Goal: Find specific page/section: Find specific page/section

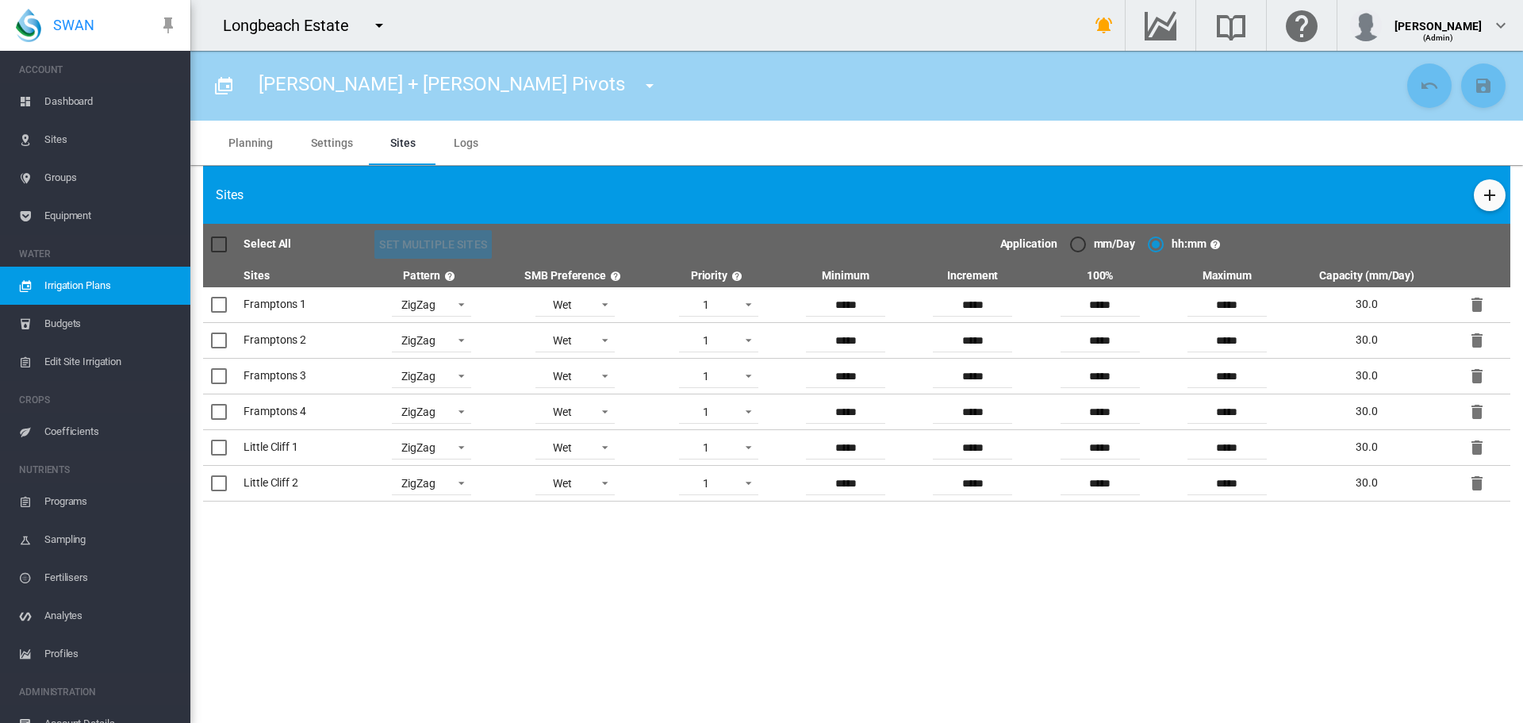
click at [382, 18] on md-icon "icon-menu-down" at bounding box center [379, 25] width 19 height 19
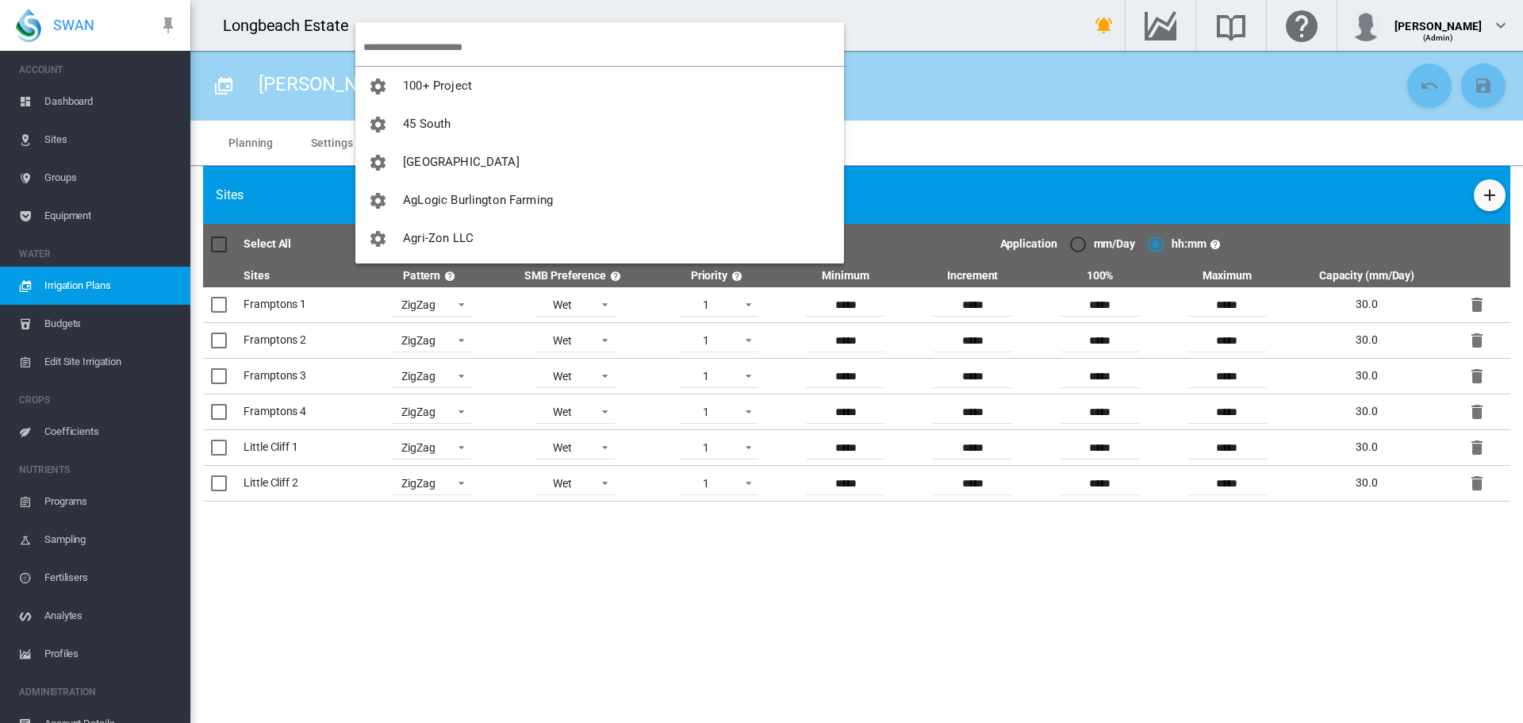
click at [386, 40] on input "search" at bounding box center [603, 47] width 481 height 37
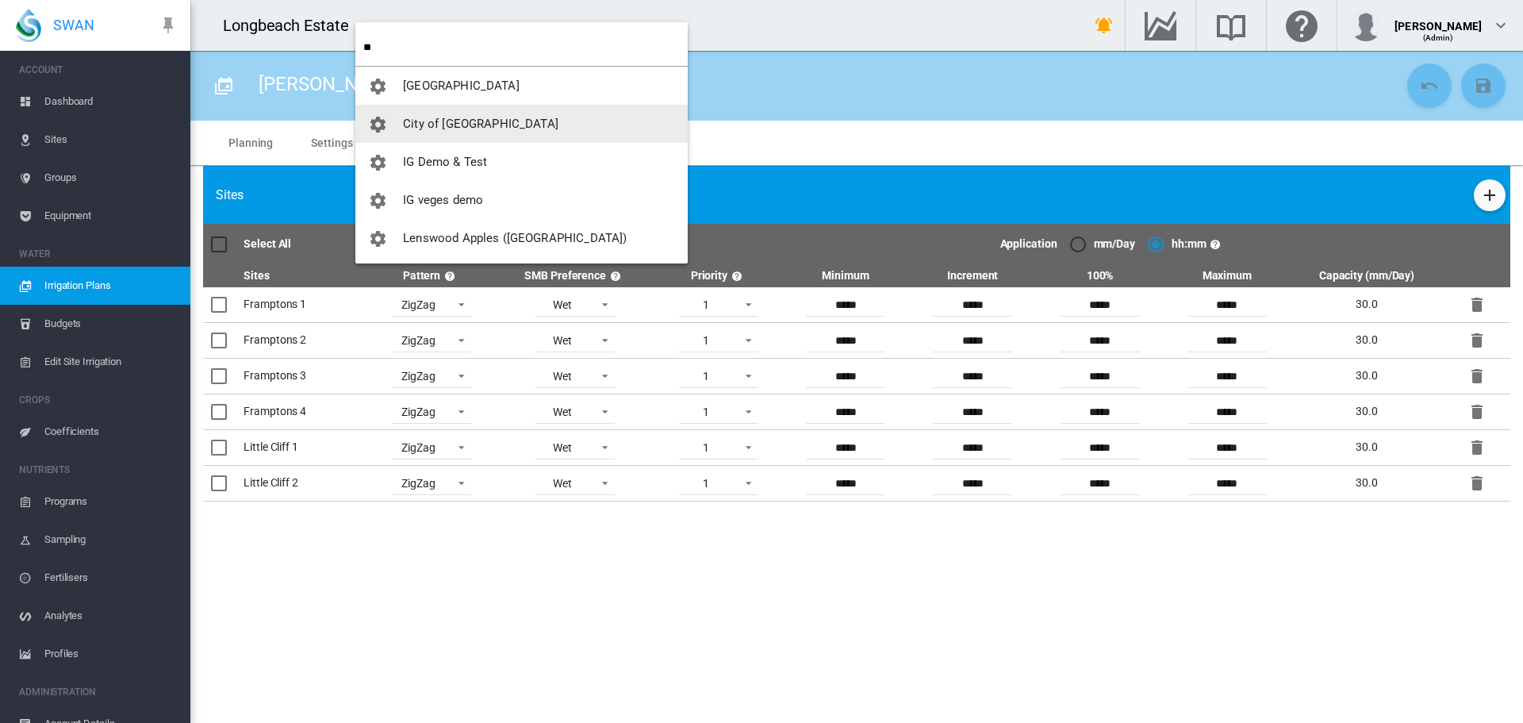
type input "**"
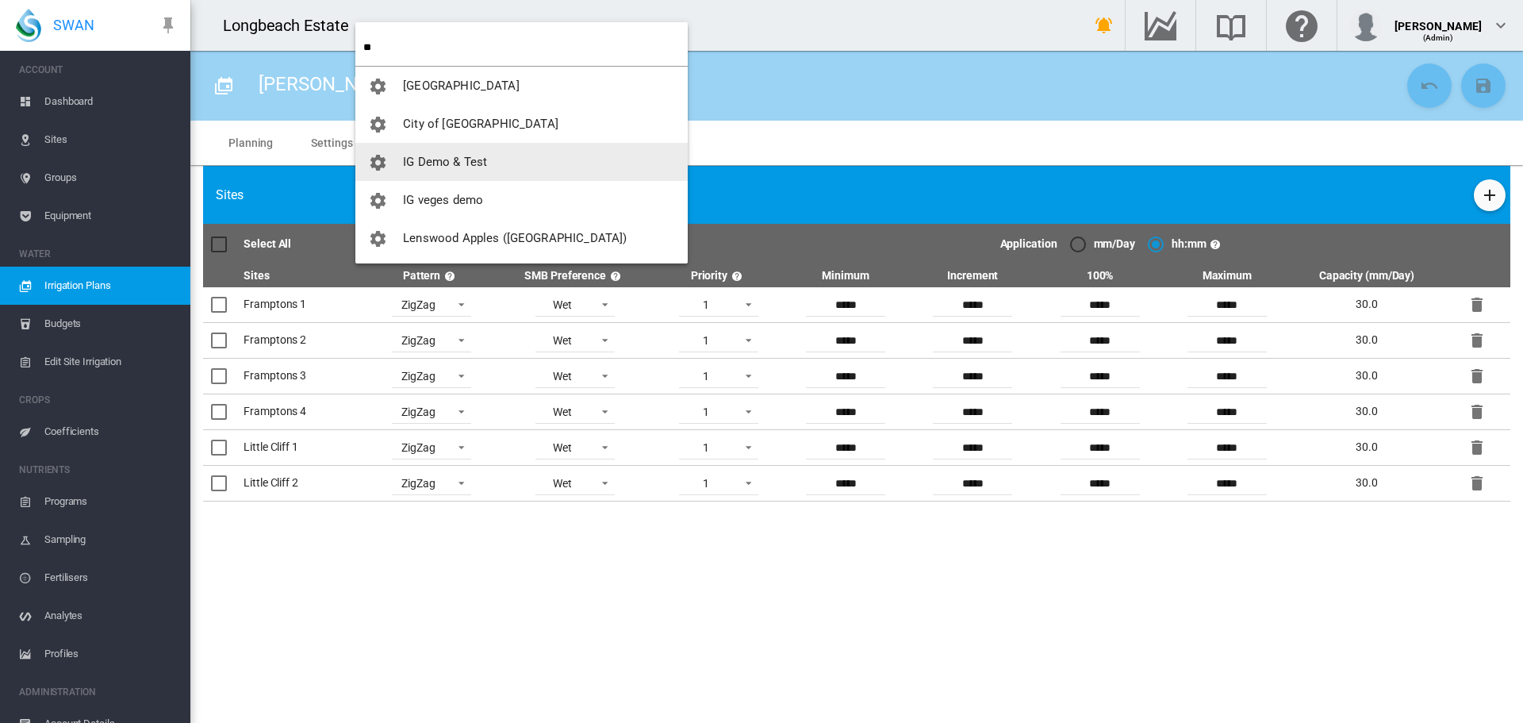
click at [442, 167] on span "IG Demo & Test" at bounding box center [445, 162] width 84 height 14
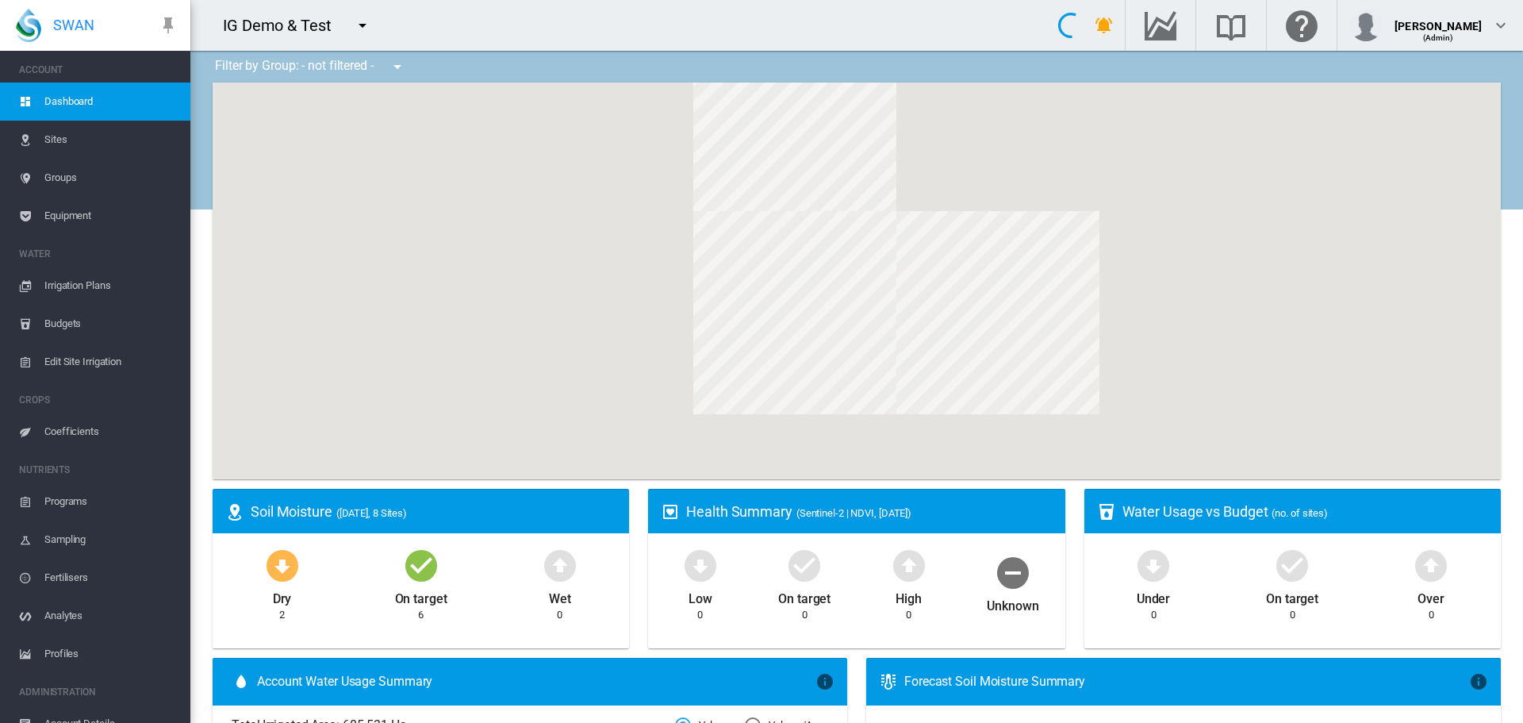
click at [68, 215] on span "Equipment" at bounding box center [110, 216] width 133 height 38
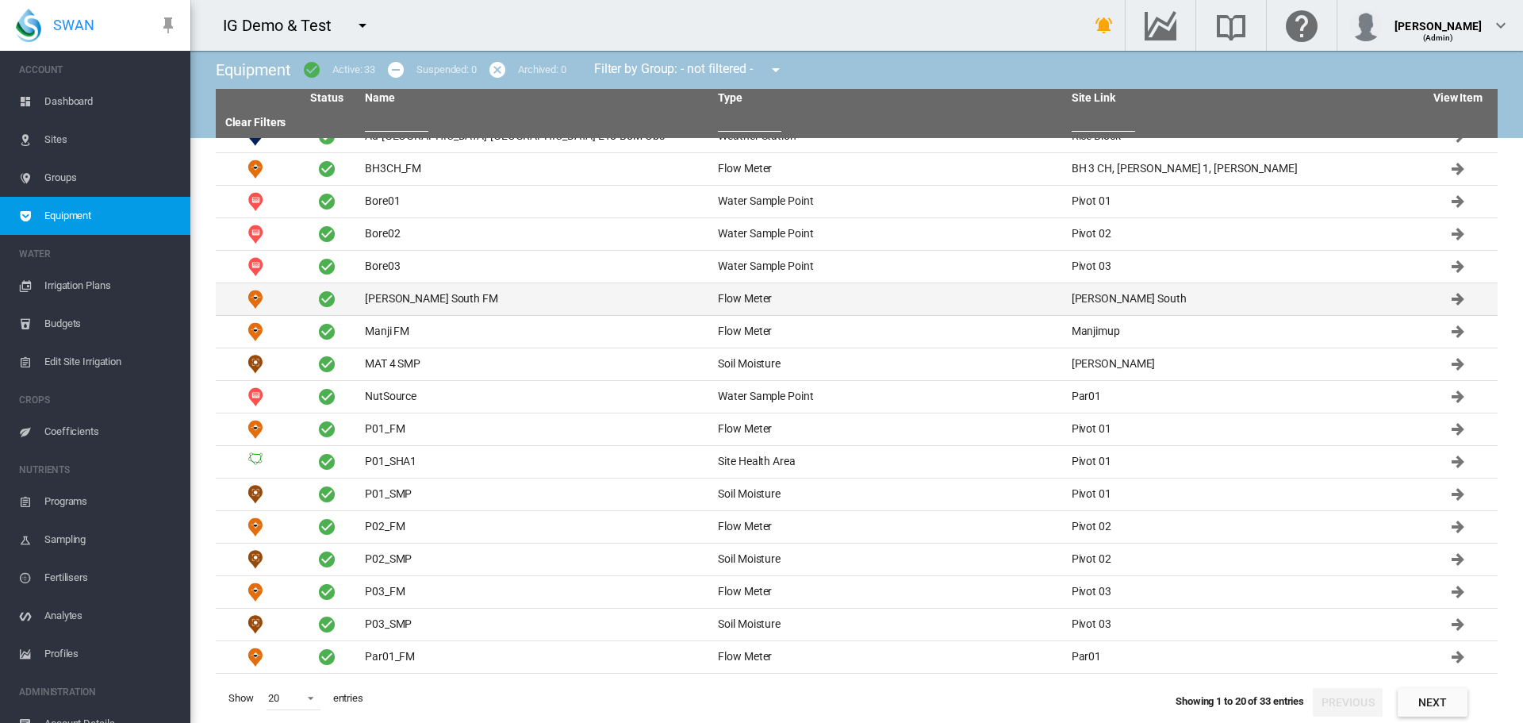
scroll to position [115, 0]
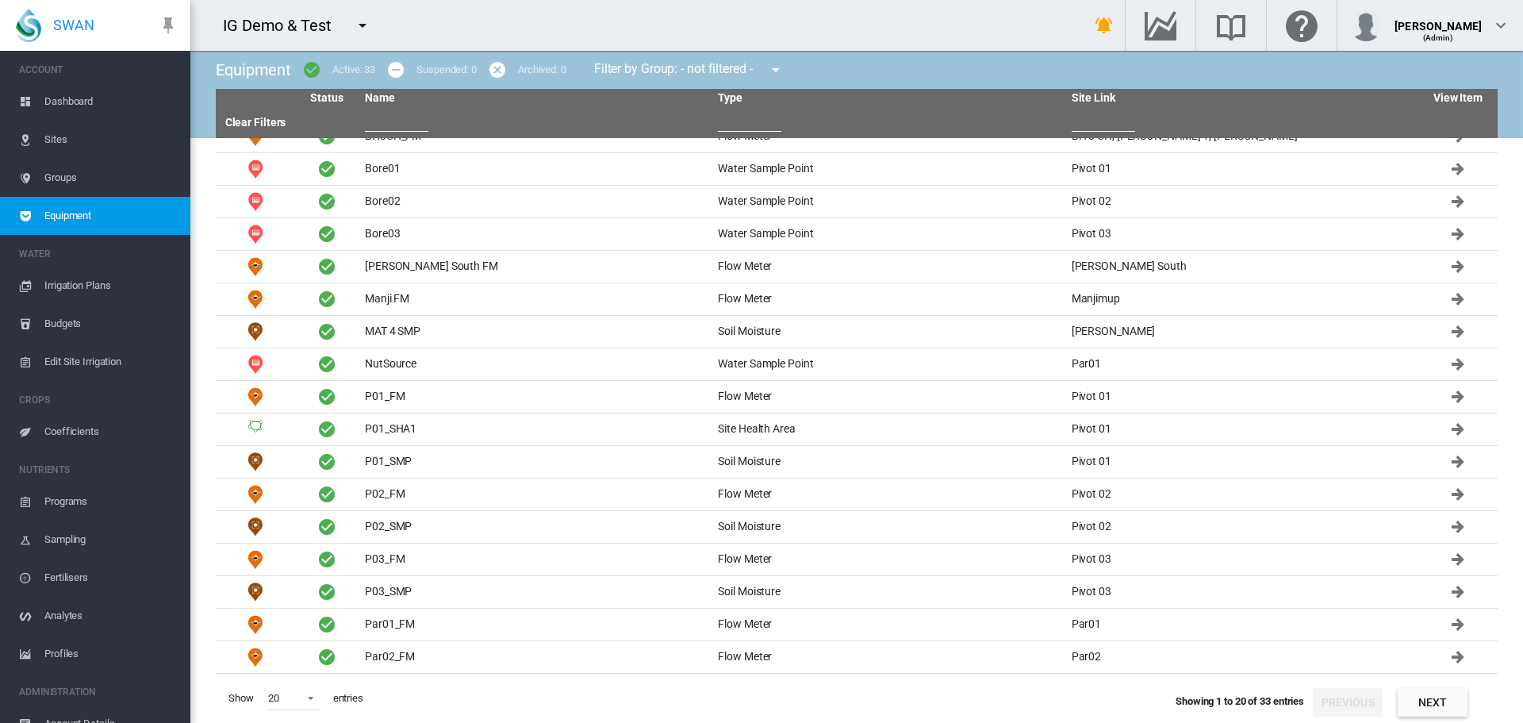
click at [724, 126] on input "text" at bounding box center [749, 120] width 63 height 24
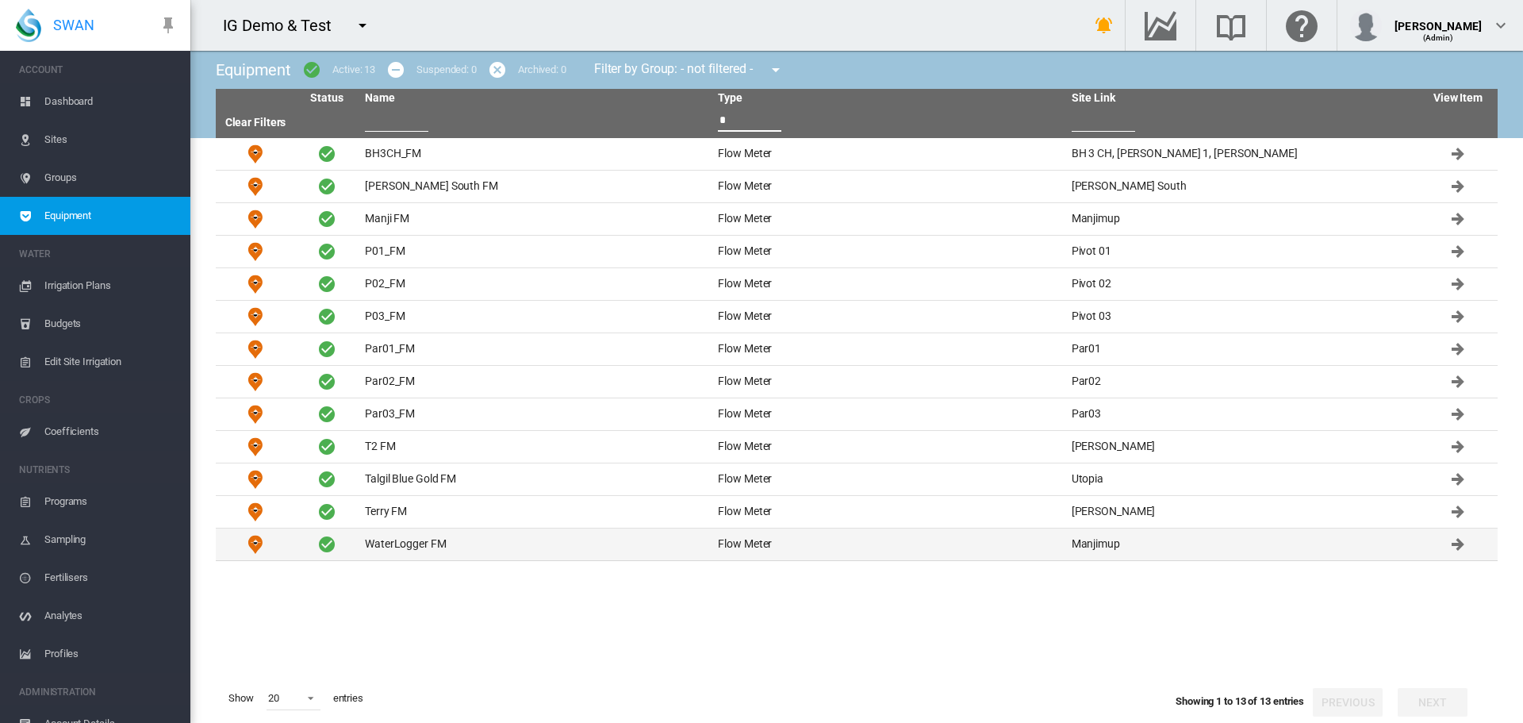
type input "*"
click at [397, 550] on td "WaterLogger FM" at bounding box center [535, 544] width 353 height 32
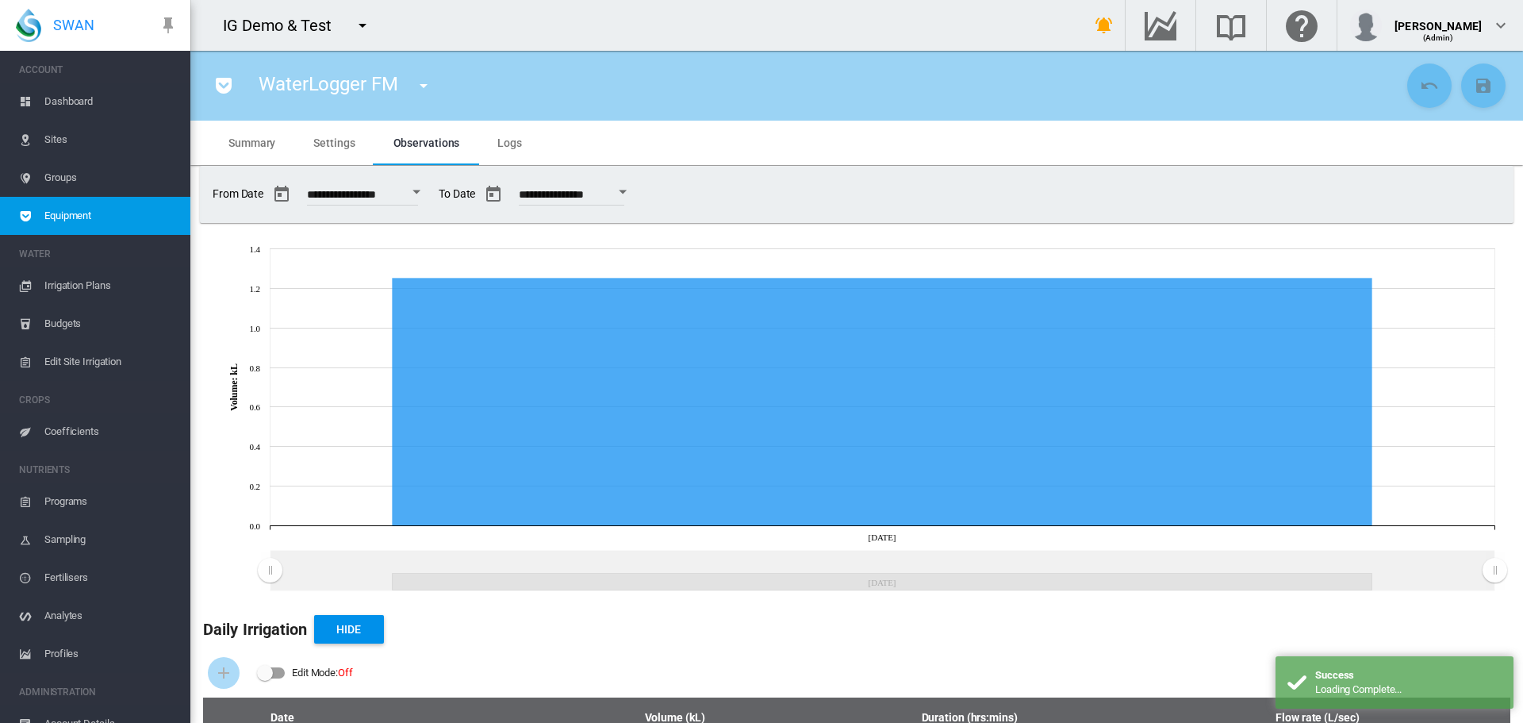
click at [329, 140] on span "Settings" at bounding box center [333, 142] width 41 height 13
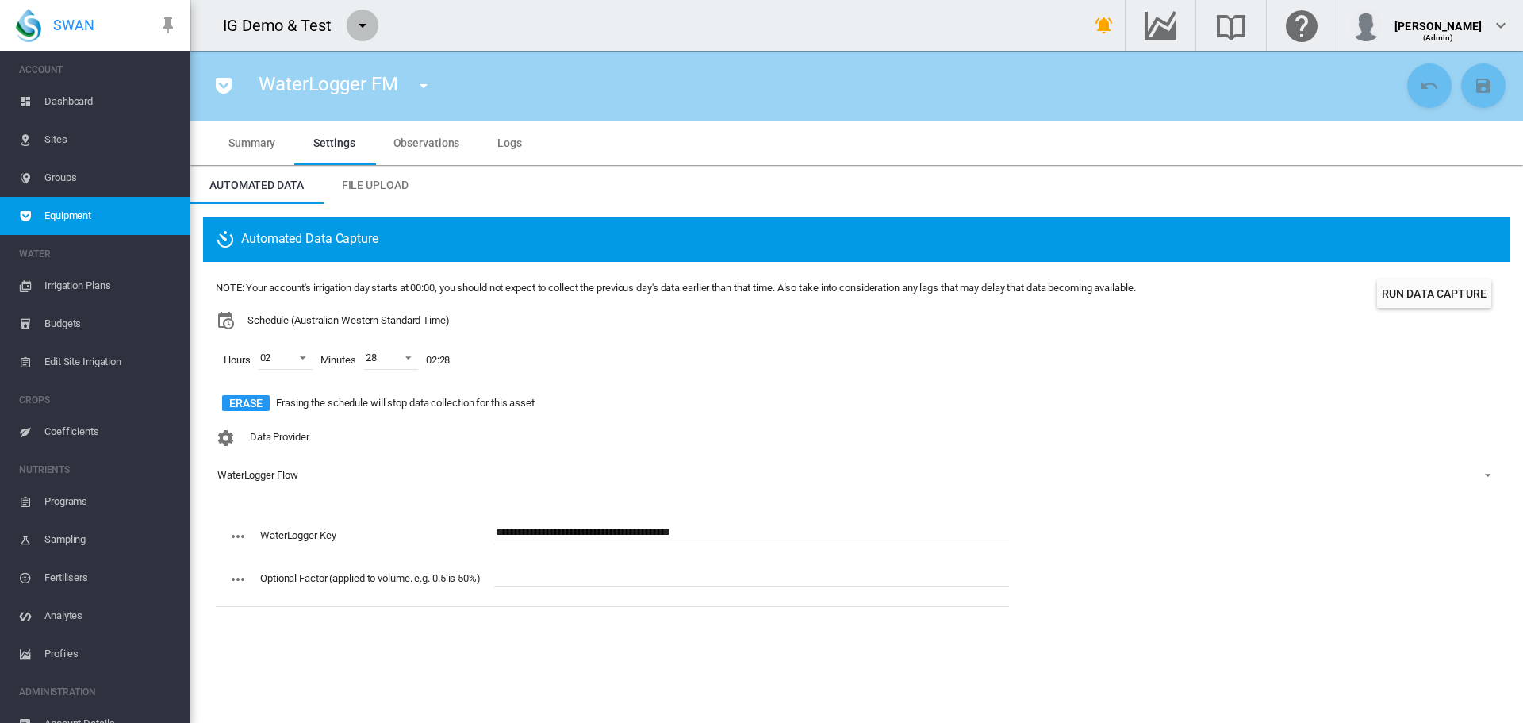
click at [367, 27] on md-icon "icon-menu-down" at bounding box center [362, 25] width 19 height 19
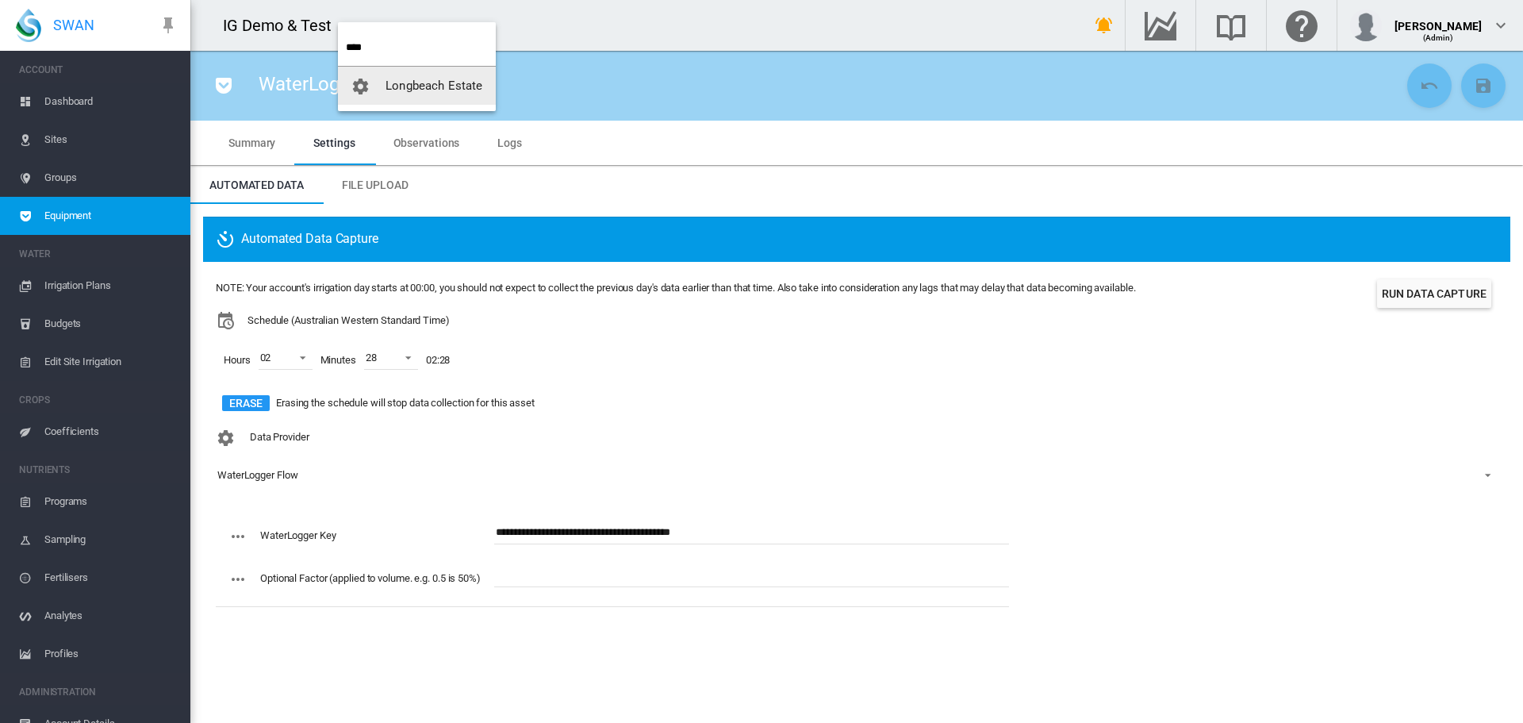
type input "****"
click at [440, 94] on button "Longbeach Estate" at bounding box center [417, 86] width 158 height 38
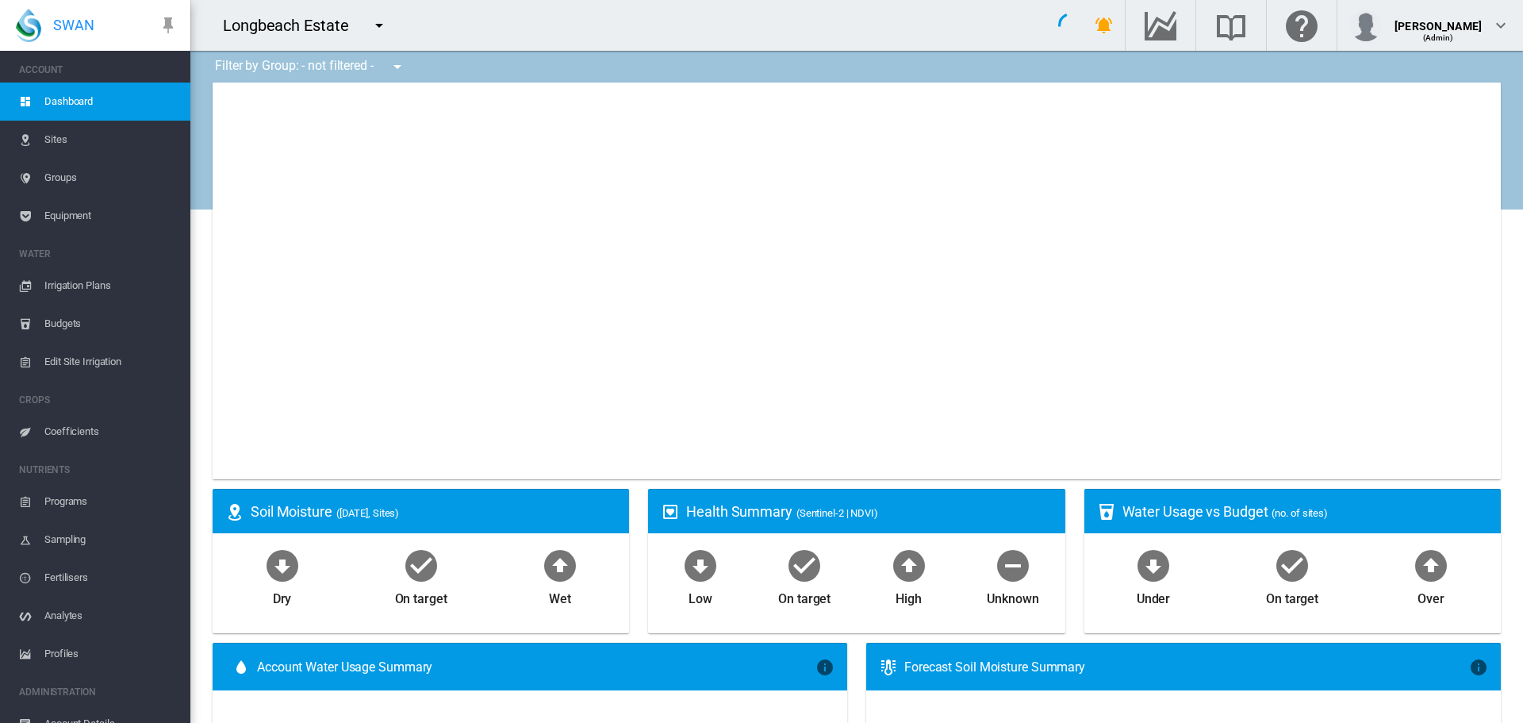
type input "**********"
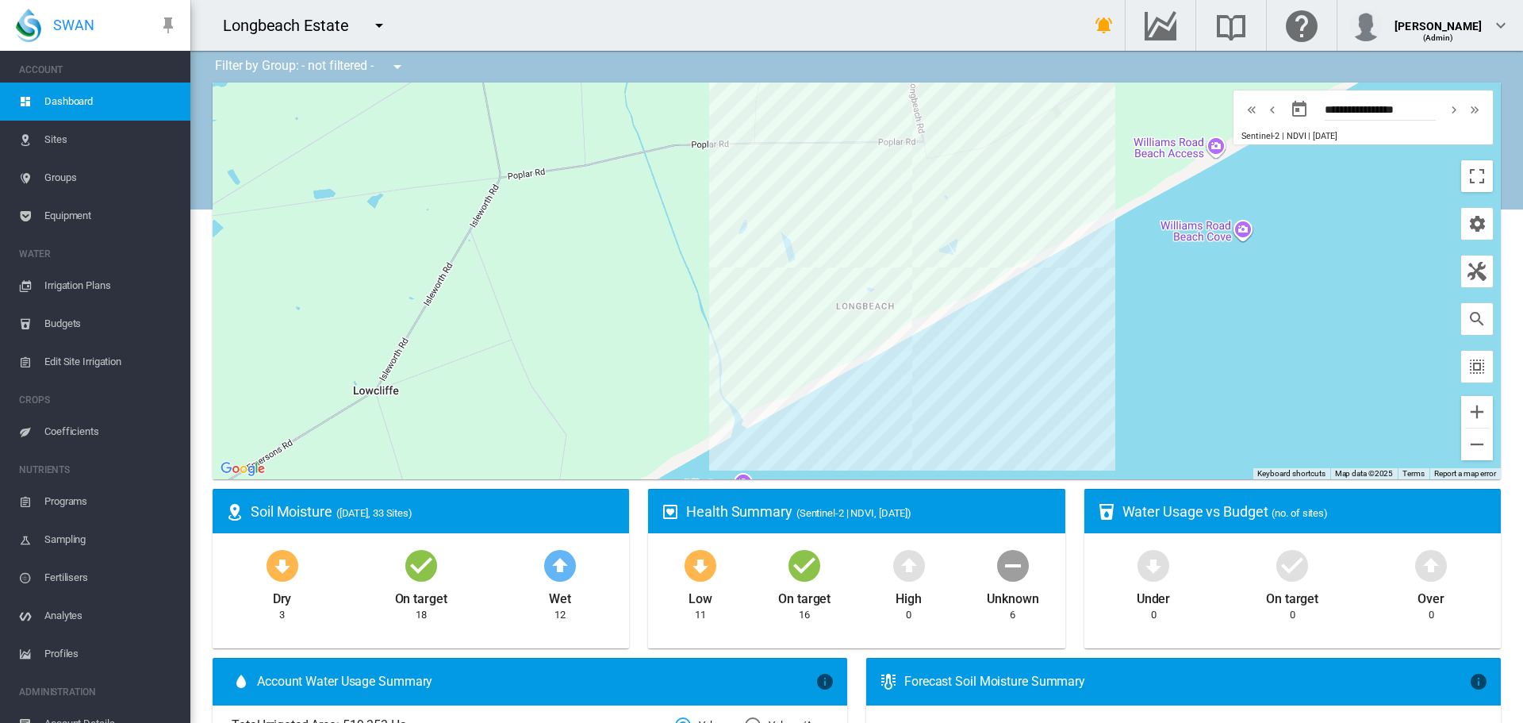
click at [71, 216] on span "Equipment" at bounding box center [110, 216] width 133 height 38
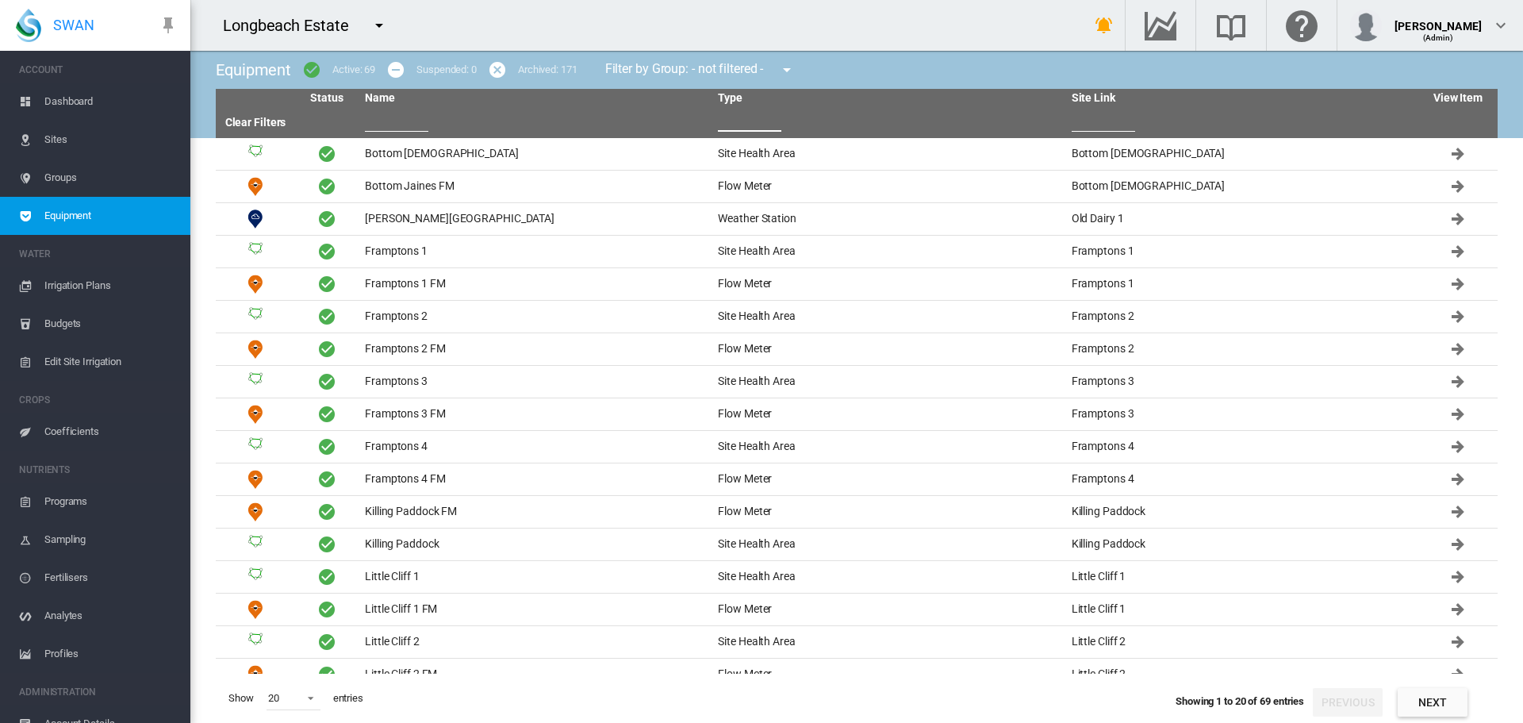
click at [743, 117] on input "text" at bounding box center [749, 120] width 63 height 24
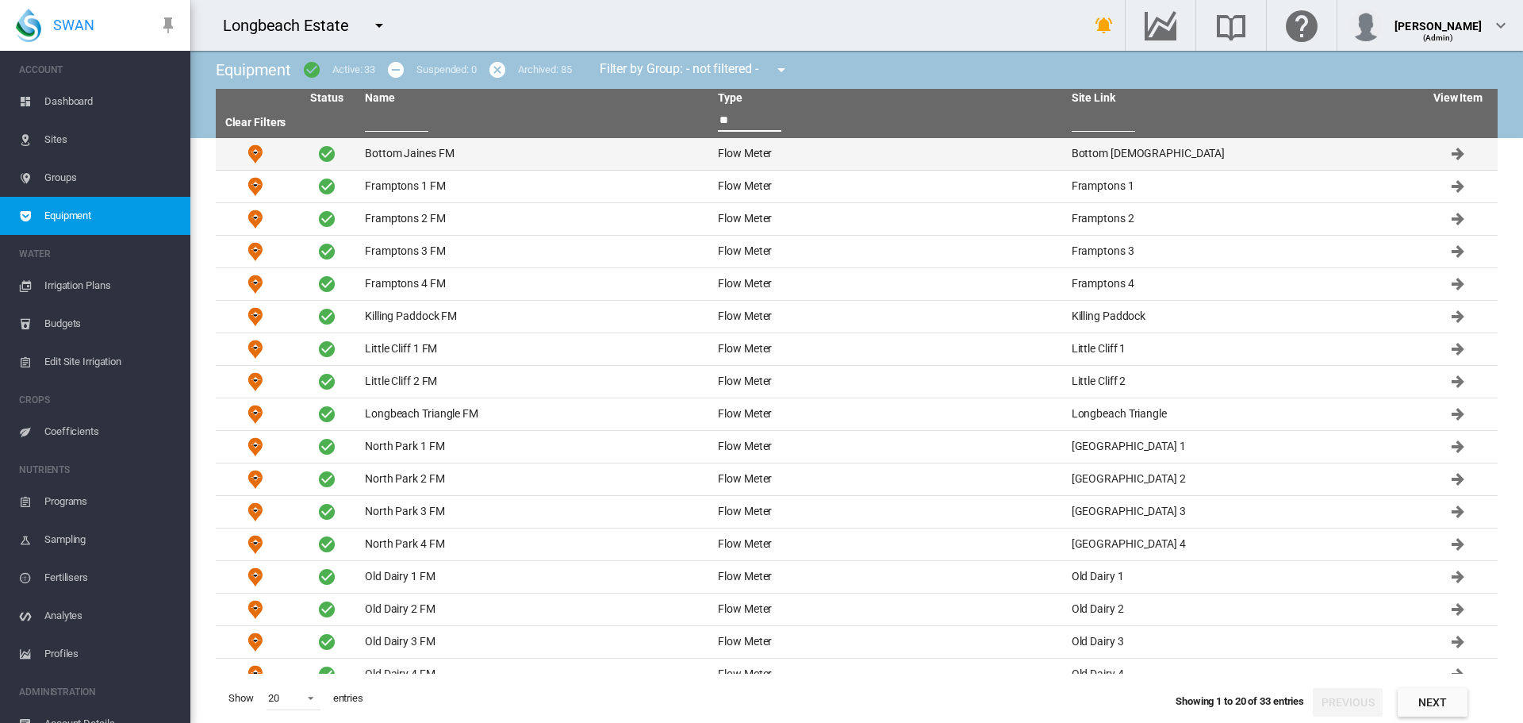
type input "**"
click at [432, 157] on td "Bottom Jaines FM" at bounding box center [535, 154] width 353 height 32
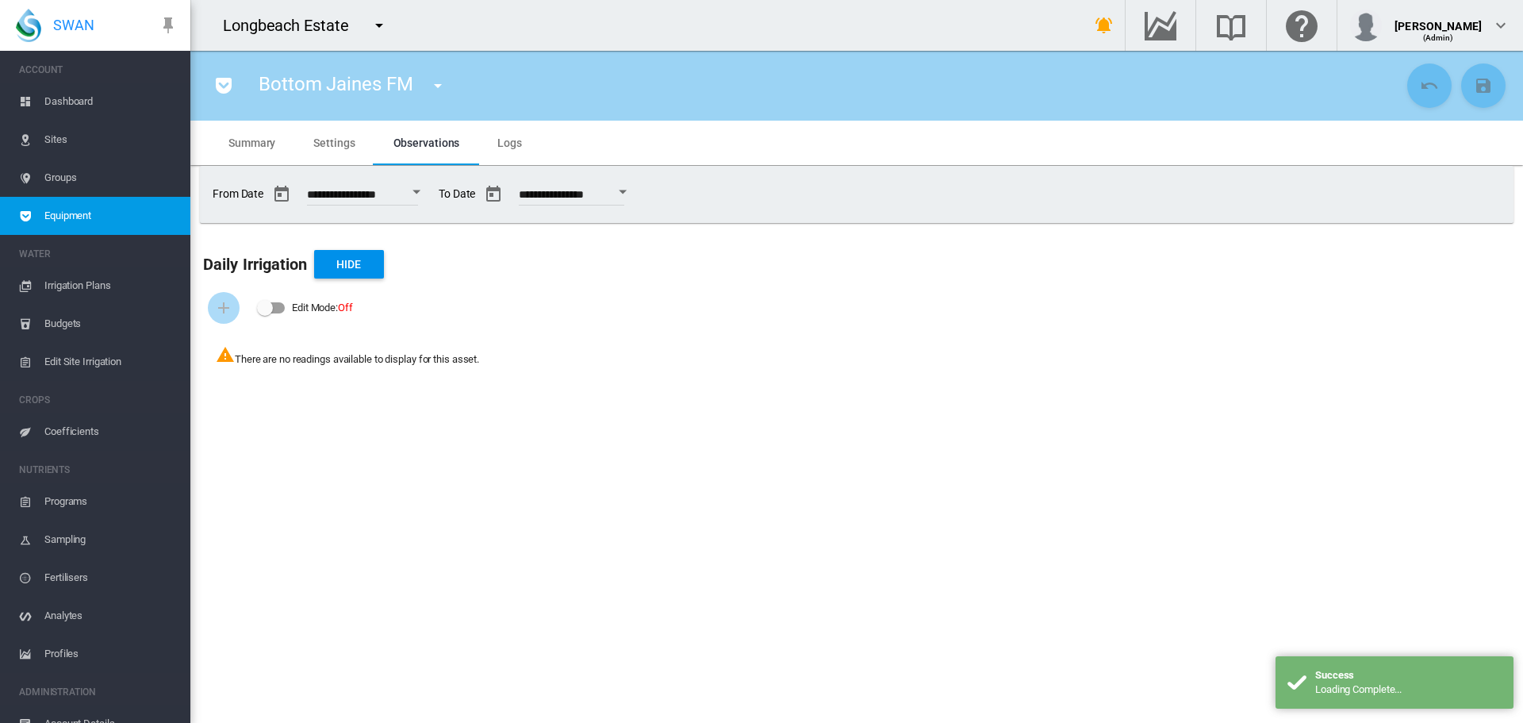
click at [501, 346] on div "There are no readings available to display for this asset." at bounding box center [857, 355] width 1308 height 47
click at [329, 140] on span "Settings" at bounding box center [333, 142] width 41 height 13
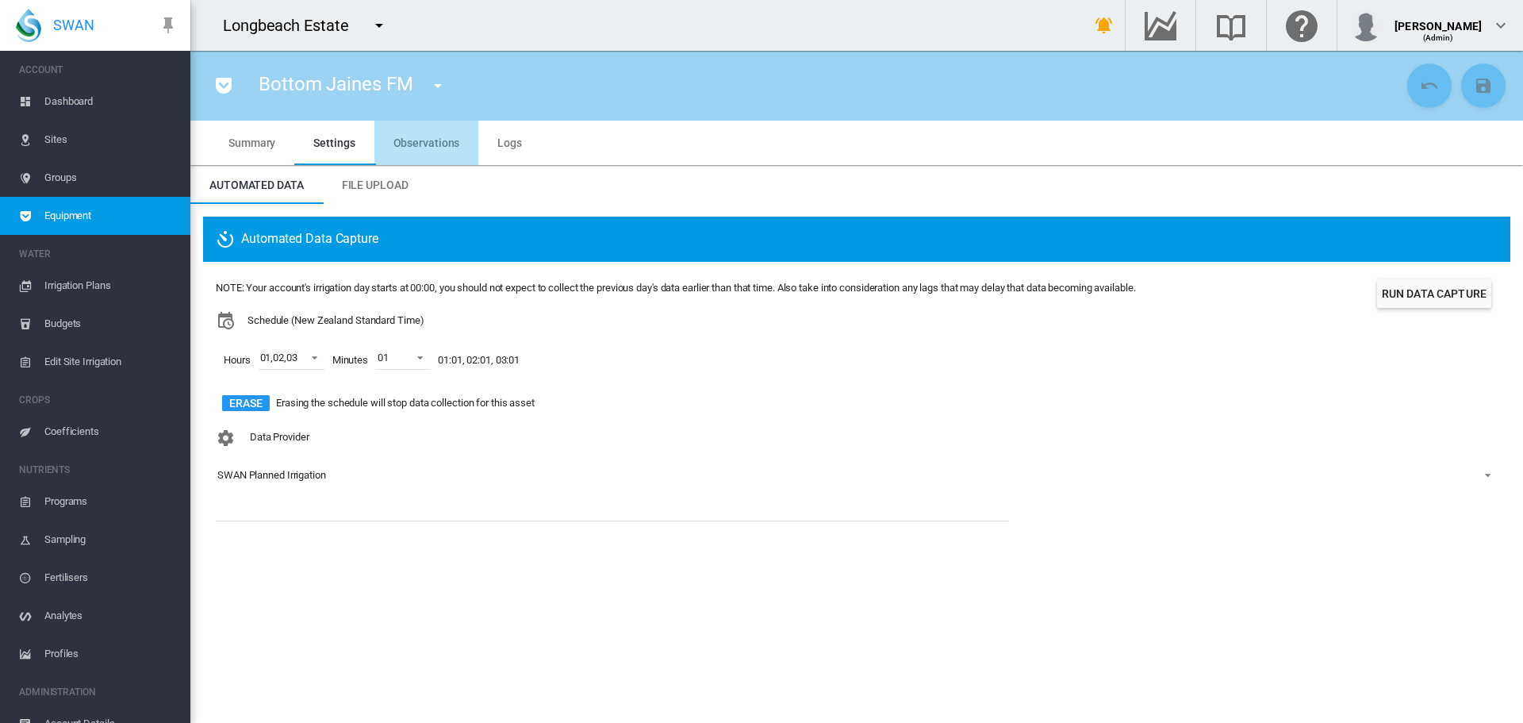
click at [440, 145] on span "Observations" at bounding box center [427, 142] width 67 height 13
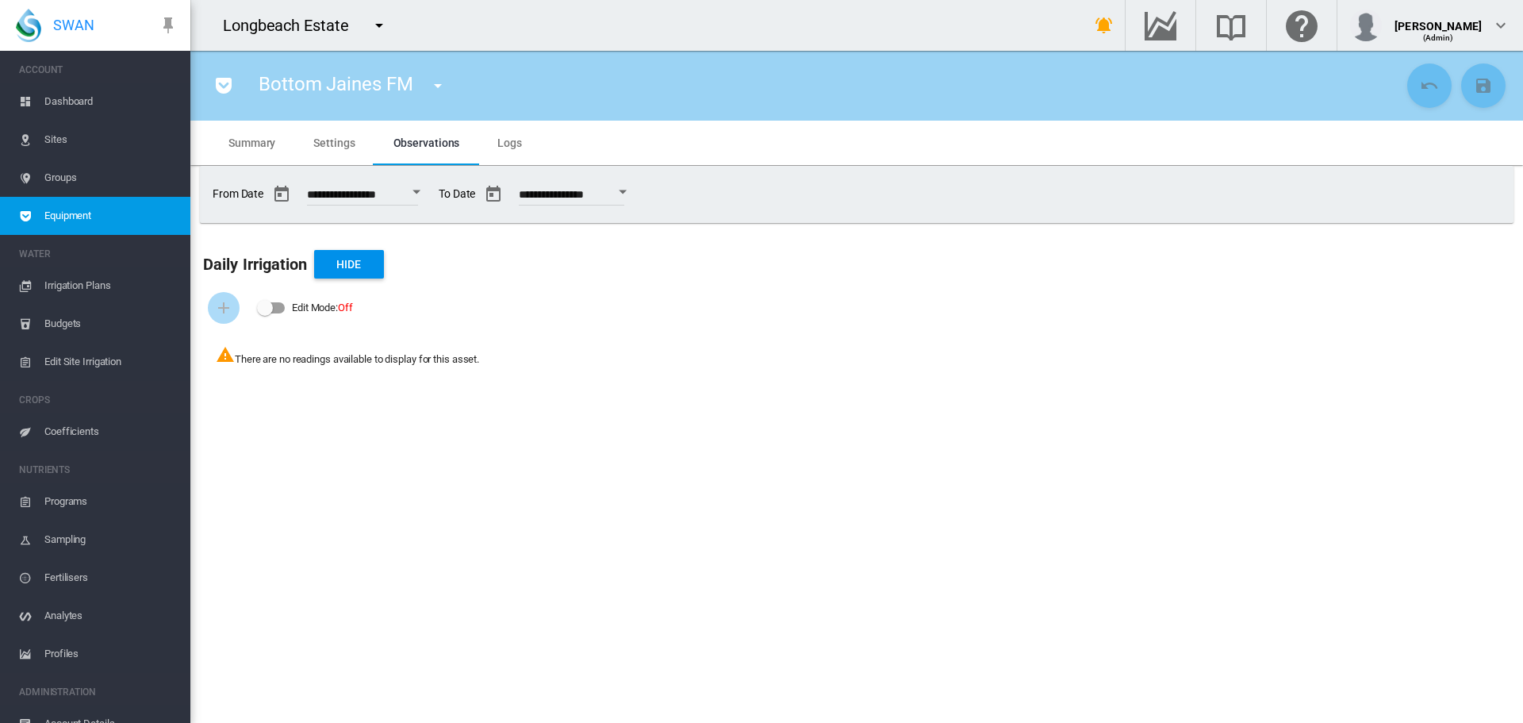
click at [249, 145] on span "Summary" at bounding box center [252, 142] width 47 height 13
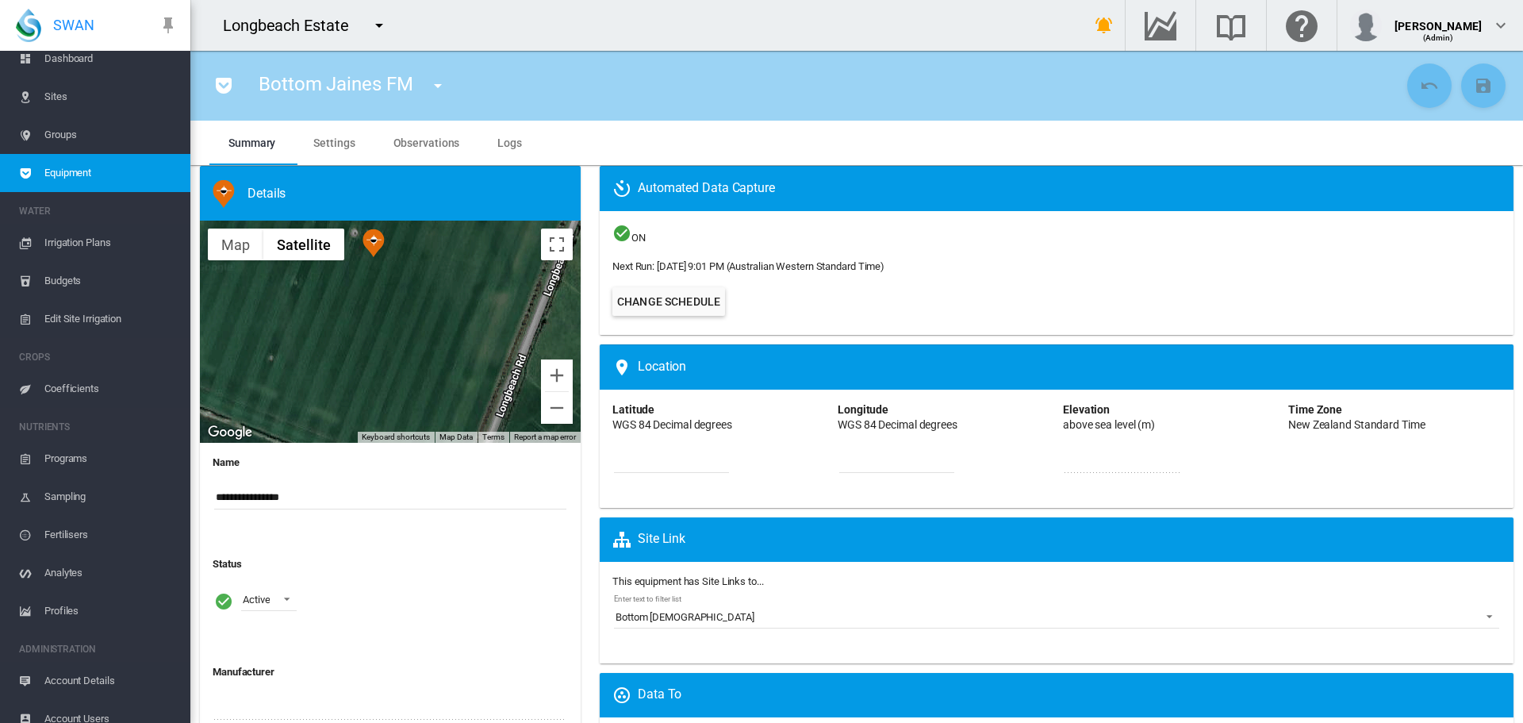
scroll to position [58, 0]
